Goal: Complete application form: Complete application form

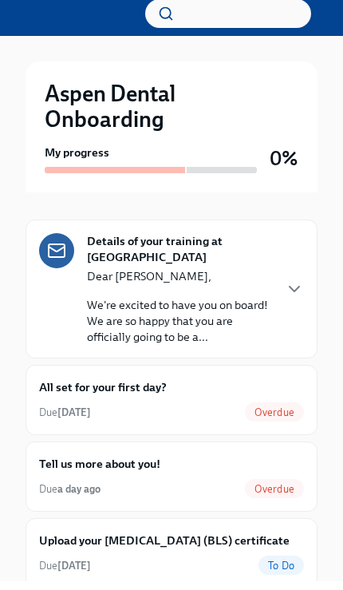
scroll to position [111, 0]
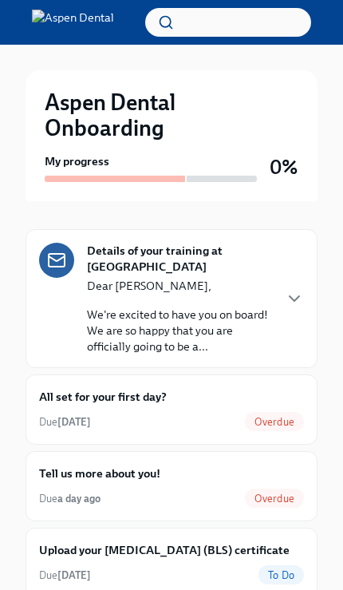
click at [279, 404] on div "All set for your first day? Due [DATE] Overdue" at bounding box center [171, 409] width 265 height 43
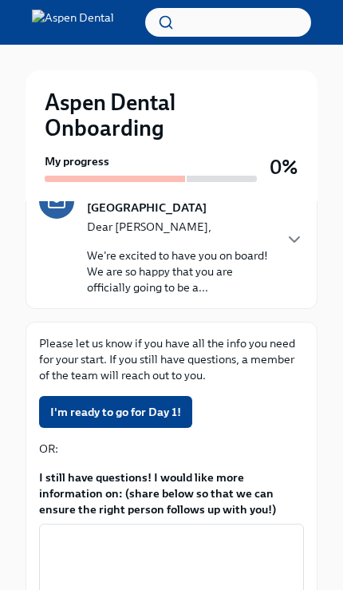
scroll to position [231, 0]
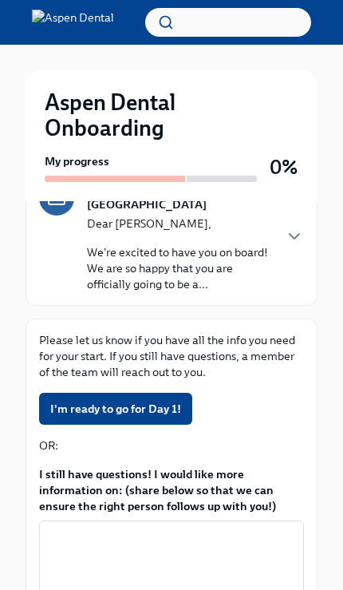
click at [168, 407] on span "I'm ready to go for Day 1!" at bounding box center [115, 409] width 131 height 16
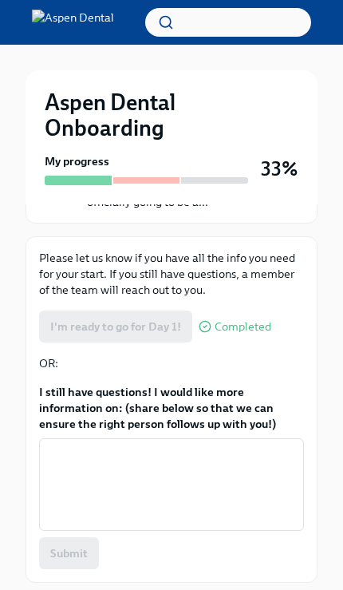
scroll to position [352, 0]
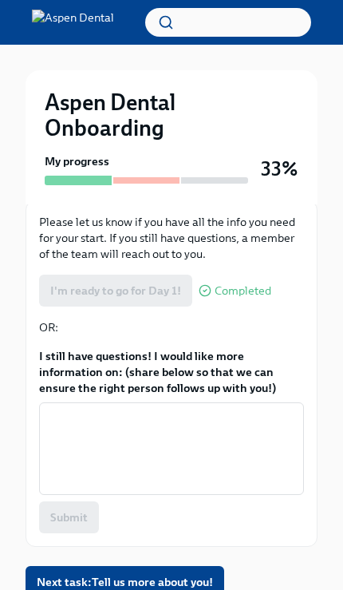
click at [176, 578] on span "Next task : Tell us more about you!" at bounding box center [125, 582] width 176 height 16
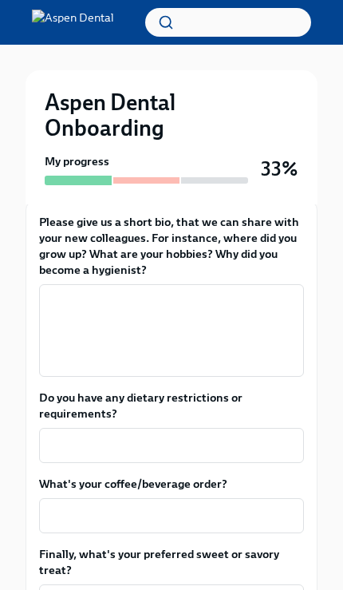
click at [184, 336] on textarea "Please give us a short bio, that we can share with your new colleagues. For ins…" at bounding box center [172, 330] width 246 height 77
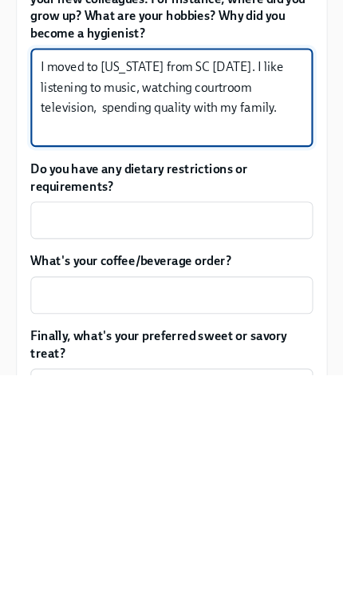
type textarea "I moved to [US_STATE] from SC [DATE]. I like listening to music, watching court…"
click at [246, 436] on textarea "Do you have any dietary restrictions or requirements?" at bounding box center [172, 445] width 246 height 19
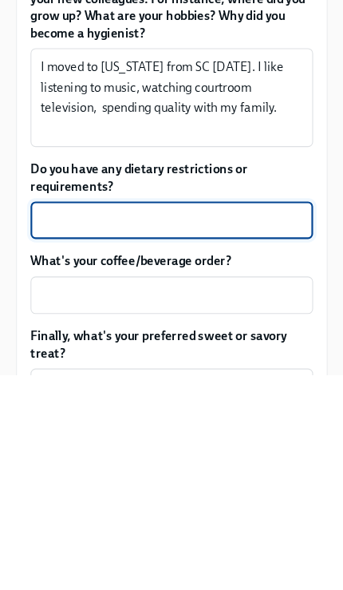
scroll to position [379, 0]
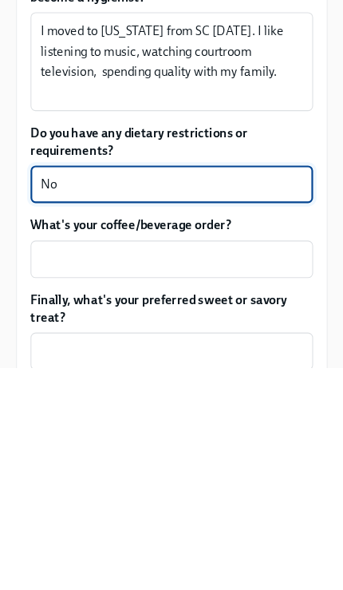
type textarea "No"
click at [231, 479] on textarea "What's your coffee/beverage order?" at bounding box center [172, 488] width 246 height 19
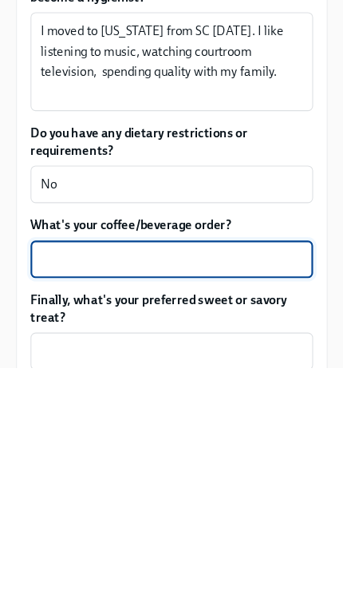
scroll to position [450, 0]
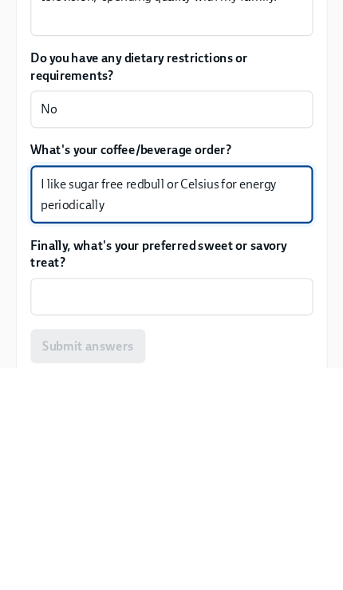
type textarea "I like sugar free redbull or Celsius for energy periodically"
click at [211, 514] on textarea "Finally, what's your preferred sweet or savory treat?" at bounding box center [172, 523] width 246 height 19
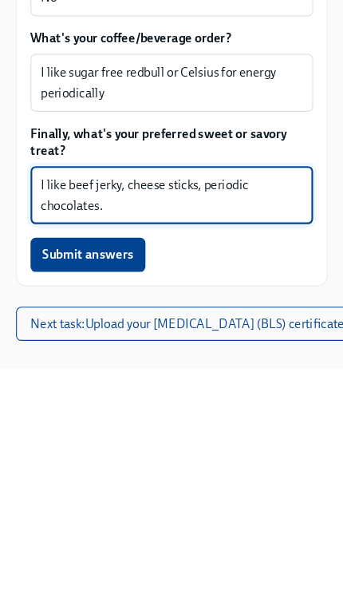
type textarea "I like beef jerky, cheese sticks, periodic chocolates."
click at [115, 468] on button "Submit answers" at bounding box center [93, 484] width 108 height 32
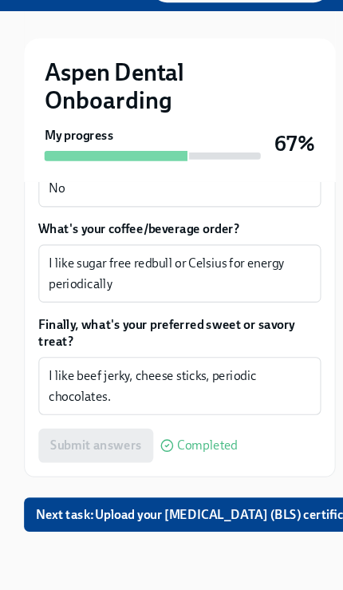
scroll to position [587, 0]
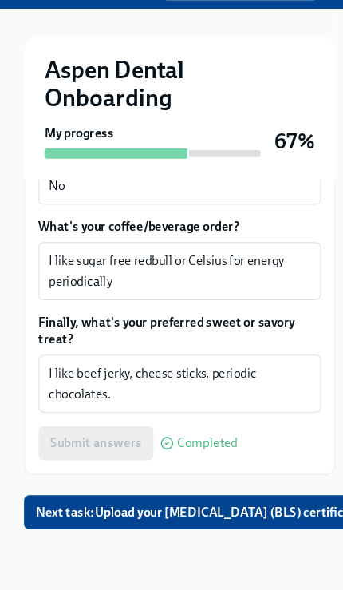
click at [220, 509] on span "Next task : Upload your [MEDICAL_DATA] (BLS) certificate" at bounding box center [190, 517] width 306 height 16
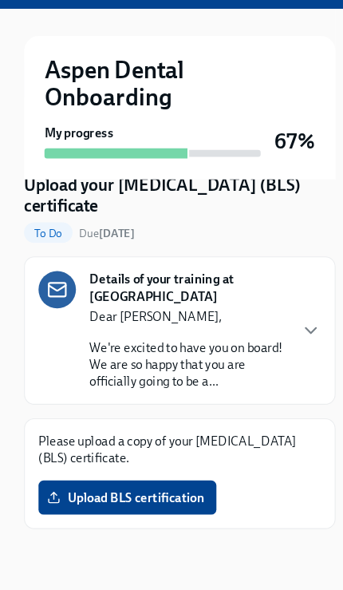
click at [160, 495] on span "Upload BLS certification" at bounding box center [122, 503] width 145 height 16
click at [0, 0] on input "Upload BLS certification" at bounding box center [0, 0] width 0 height 0
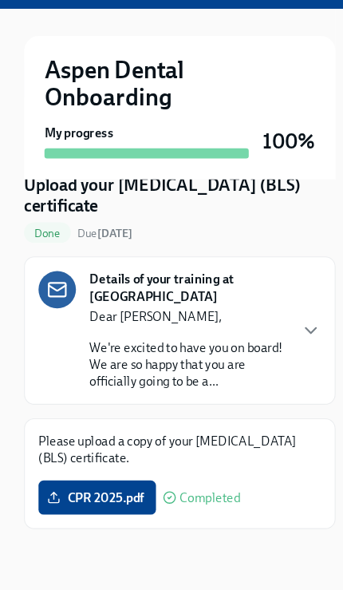
click at [289, 337] on icon "button" at bounding box center [294, 346] width 19 height 19
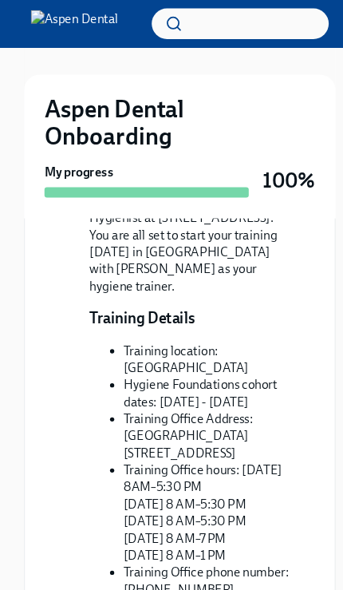
scroll to position [415, 0]
